Goal: Task Accomplishment & Management: Use online tool/utility

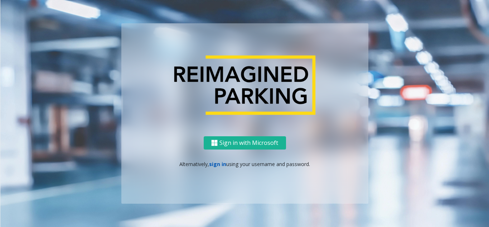
click at [220, 163] on link "sign in" at bounding box center [217, 163] width 17 height 7
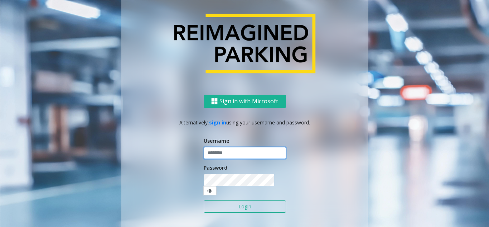
click at [229, 154] on input "text" at bounding box center [245, 153] width 82 height 12
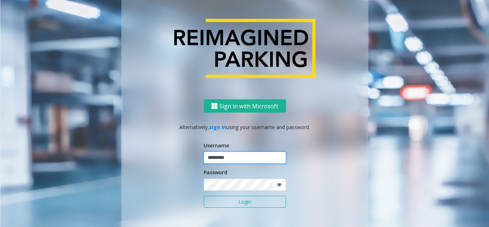
type input "*********"
click at [204, 195] on button "Login" at bounding box center [245, 201] width 82 height 12
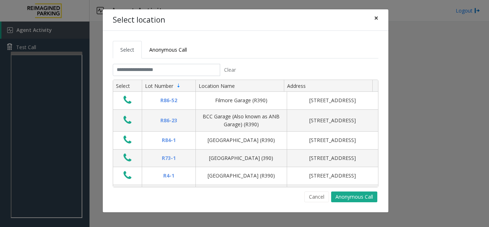
click at [374, 18] on span "×" at bounding box center [376, 18] width 4 height 10
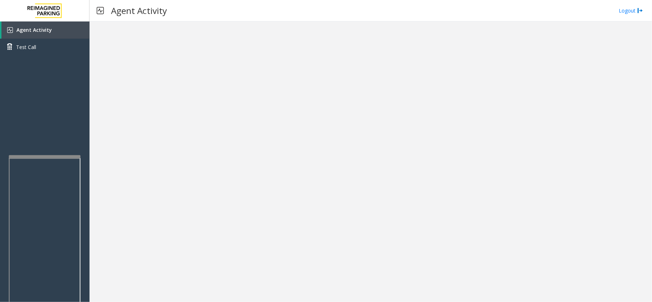
click at [48, 156] on div at bounding box center [45, 156] width 72 height 3
